Goal: Task Accomplishment & Management: Manage account settings

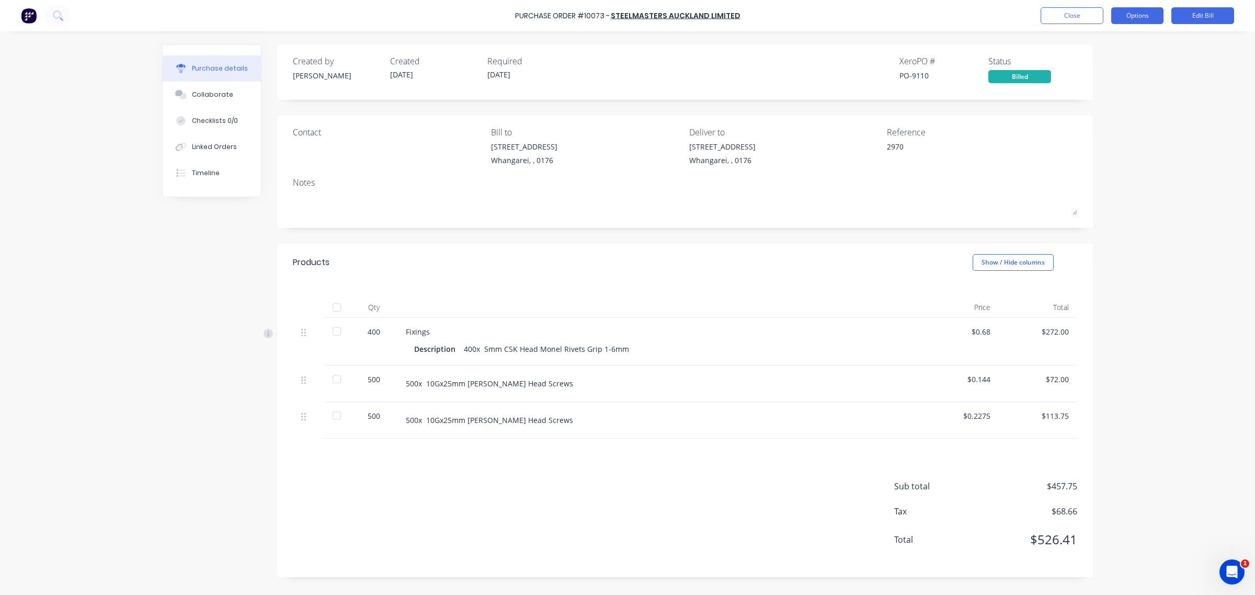
click at [1138, 16] on button "Options" at bounding box center [1137, 15] width 52 height 17
click at [1193, 15] on button "Edit Bill" at bounding box center [1203, 15] width 63 height 17
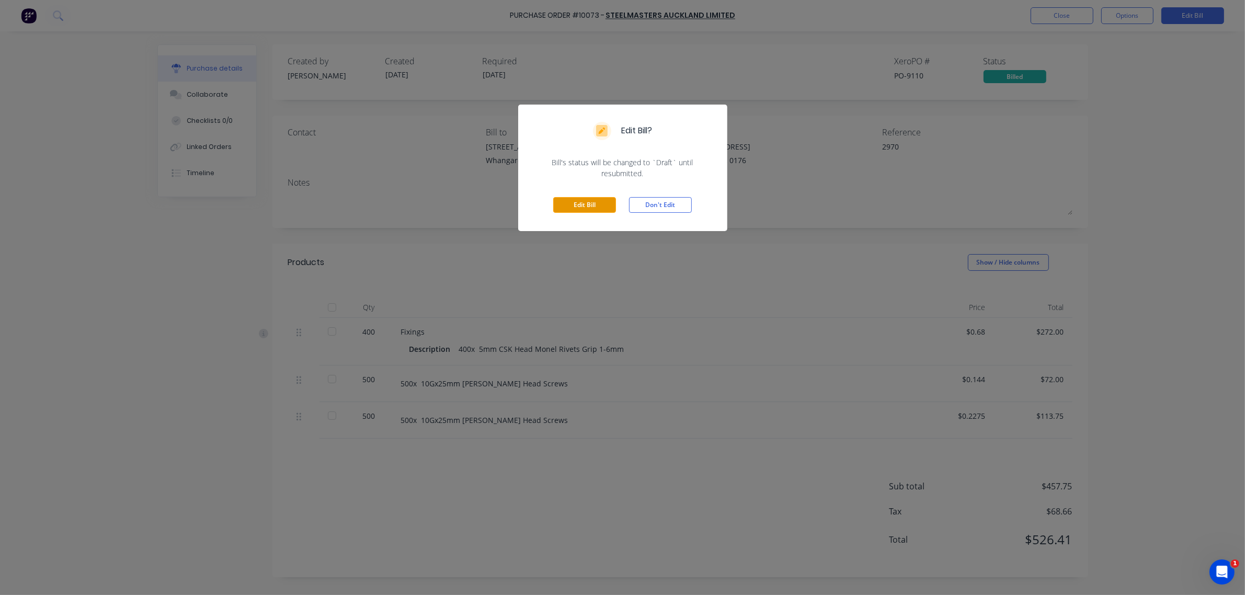
click at [605, 202] on button "Edit Bill" at bounding box center [584, 205] width 63 height 16
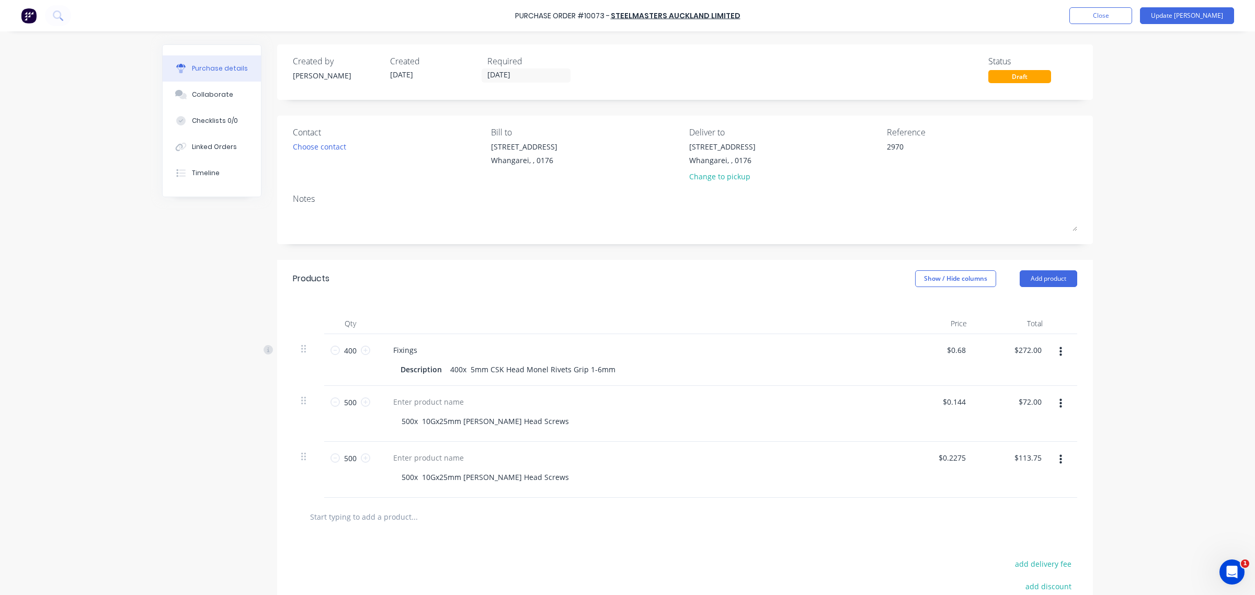
click at [498, 67] on div "Required" at bounding box center [531, 61] width 89 height 13
click at [500, 71] on input "[DATE]" at bounding box center [526, 75] width 88 height 13
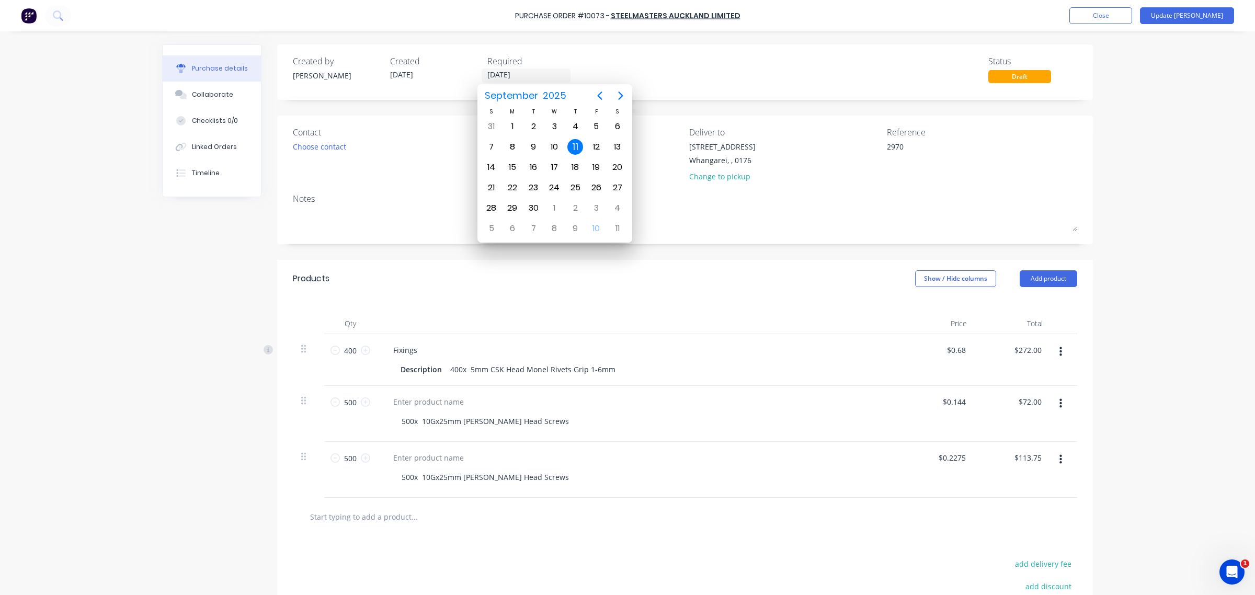
click at [718, 84] on div "Created by [PERSON_NAME] Created [DATE] Required [DATE] Status Draft" at bounding box center [685, 71] width 816 height 55
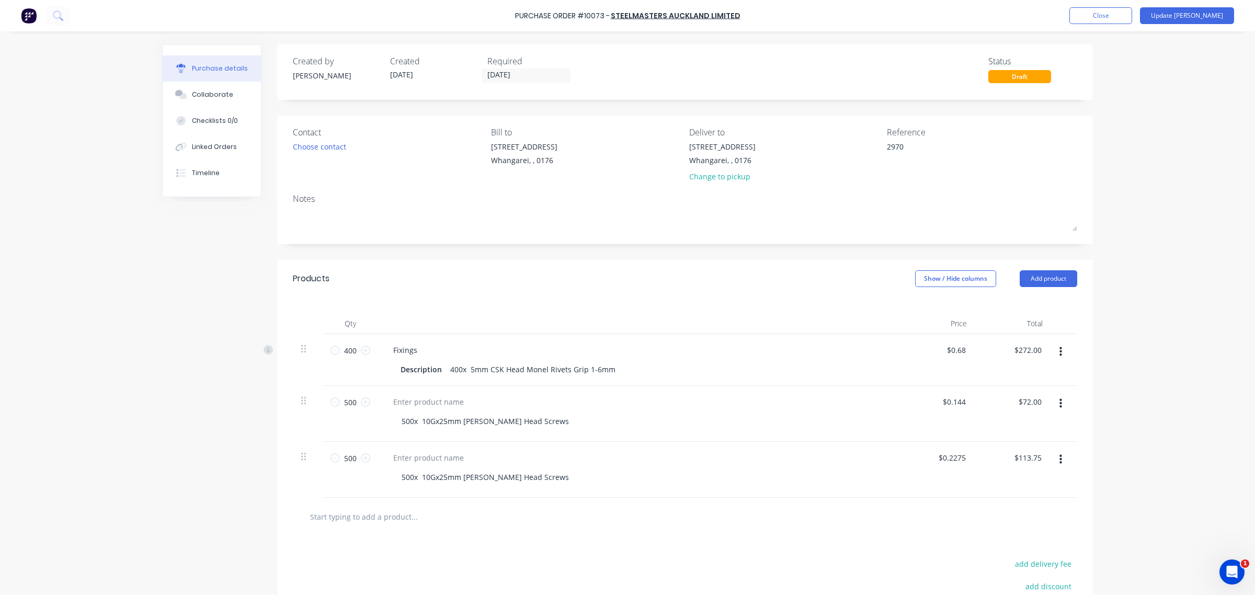
click at [240, 63] on button "Purchase details" at bounding box center [212, 68] width 98 height 26
click at [1204, 17] on button "Update [PERSON_NAME]" at bounding box center [1187, 15] width 94 height 17
click at [1205, 16] on button "Update [PERSON_NAME]" at bounding box center [1187, 15] width 94 height 17
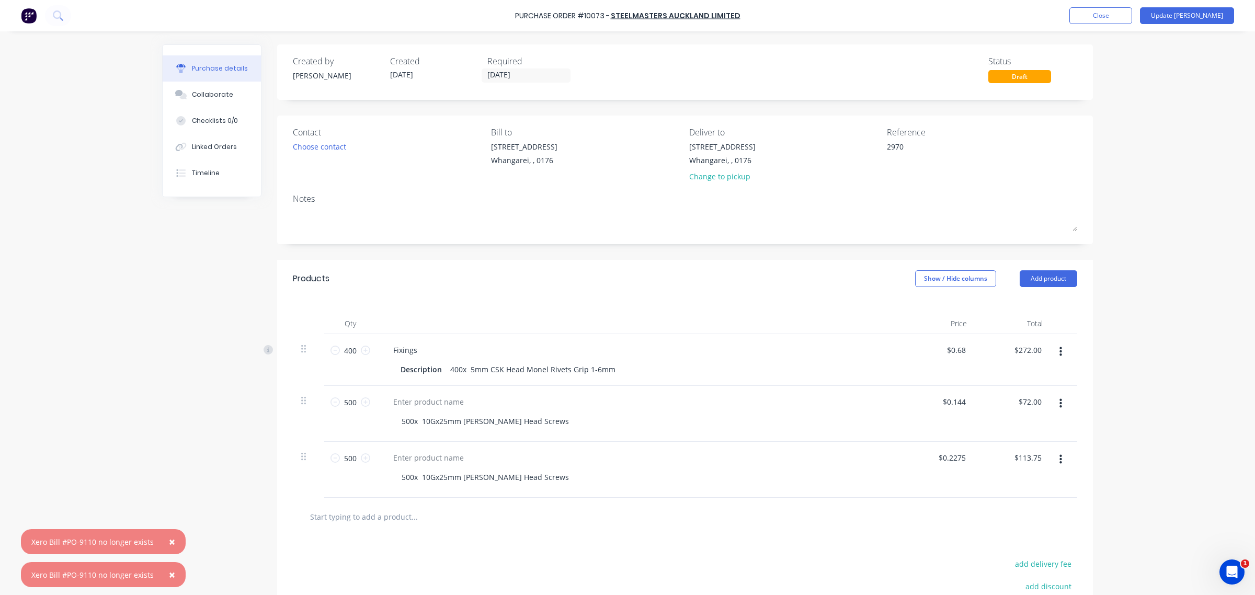
drag, startPoint x: 161, startPoint y: 539, endPoint x: 178, endPoint y: 569, distance: 34.5
click at [162, 540] on button "×" at bounding box center [171, 541] width 27 height 25
click at [169, 577] on span "×" at bounding box center [172, 575] width 6 height 15
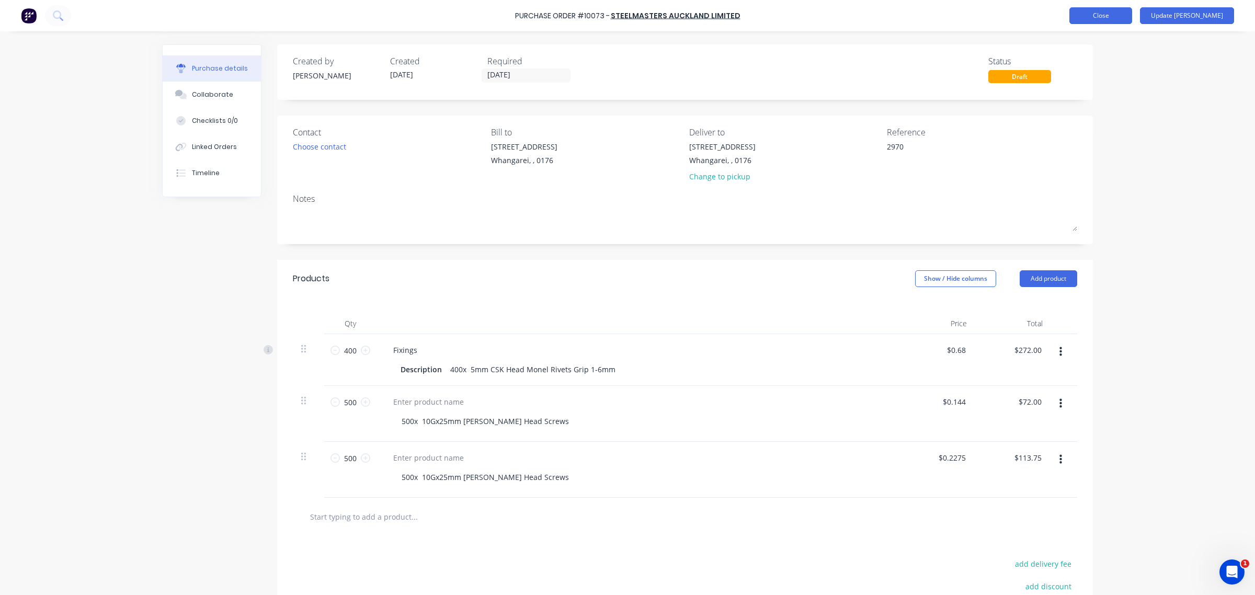
type textarea "x"
click at [1132, 14] on button "Close" at bounding box center [1101, 15] width 63 height 17
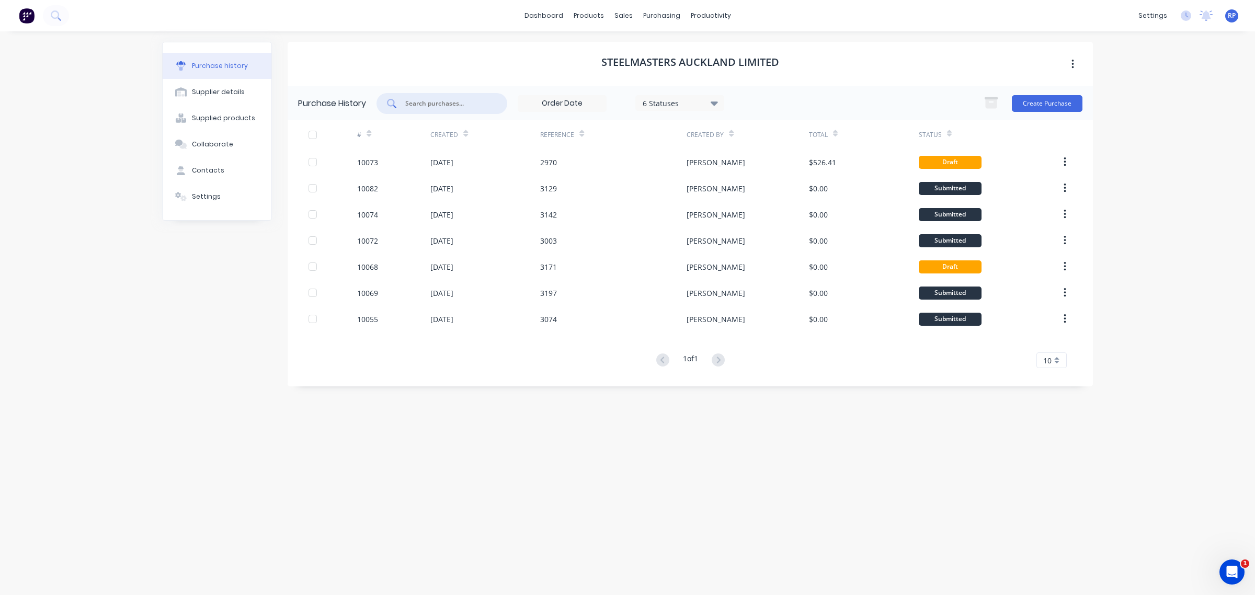
click at [460, 98] on input "text" at bounding box center [447, 103] width 87 height 10
click at [460, 100] on input "text" at bounding box center [447, 103] width 87 height 10
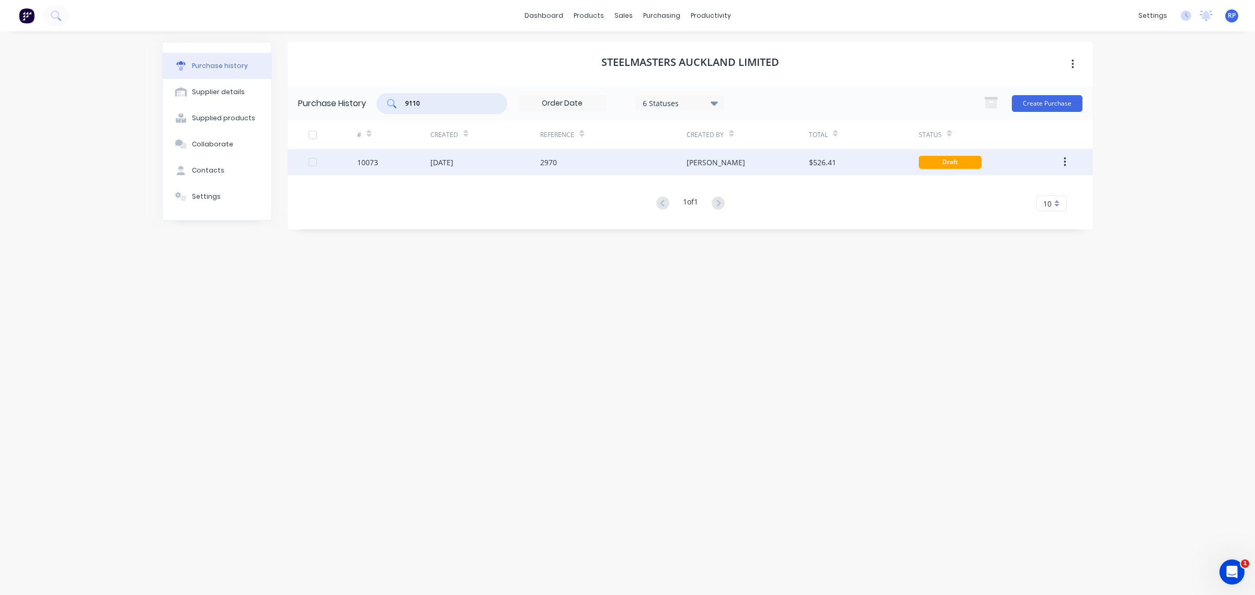
type input "9110"
click at [364, 163] on div "10073" at bounding box center [367, 162] width 21 height 11
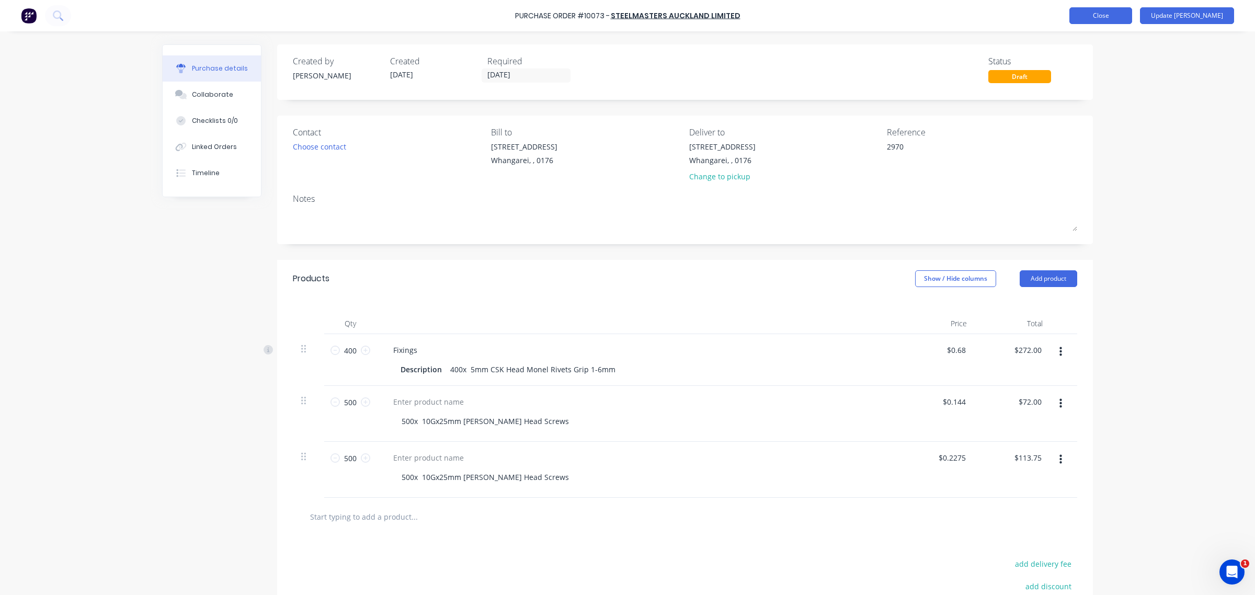
click at [1132, 12] on button "Close" at bounding box center [1101, 15] width 63 height 17
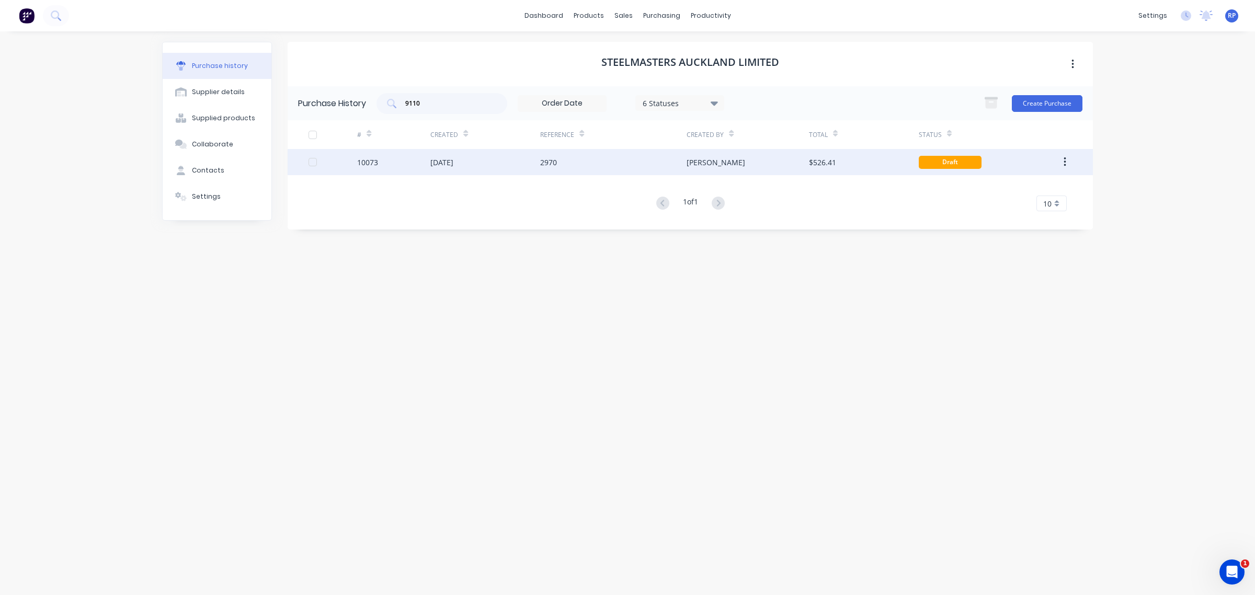
click at [375, 166] on div "10073" at bounding box center [367, 162] width 21 height 11
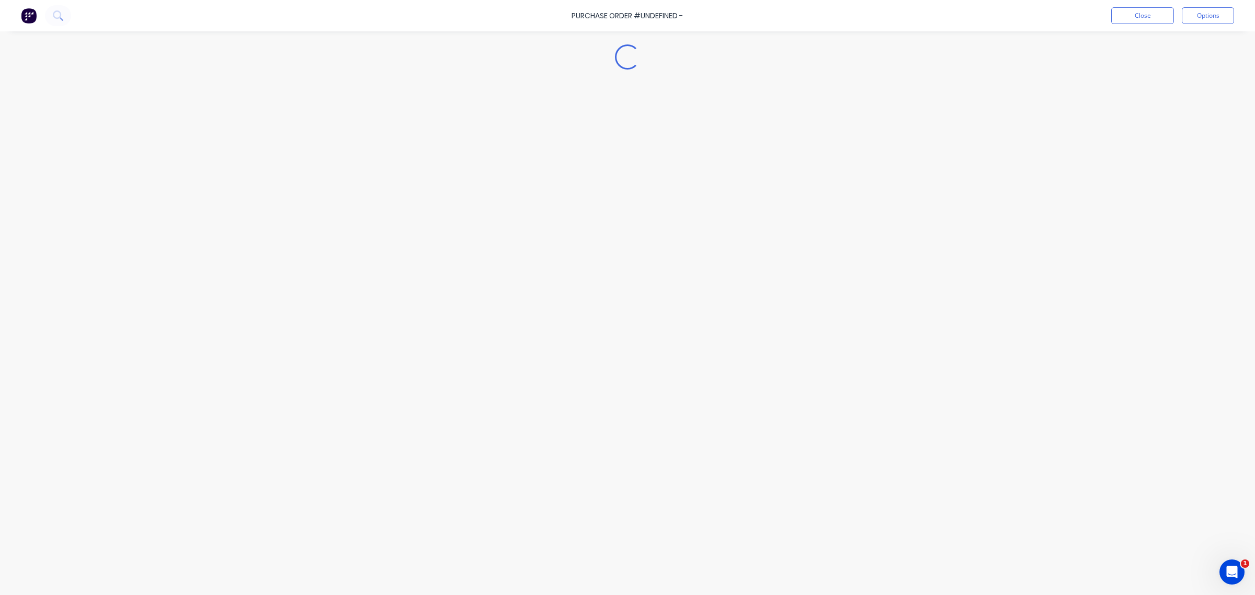
type textarea "x"
